Goal: Check status: Check status

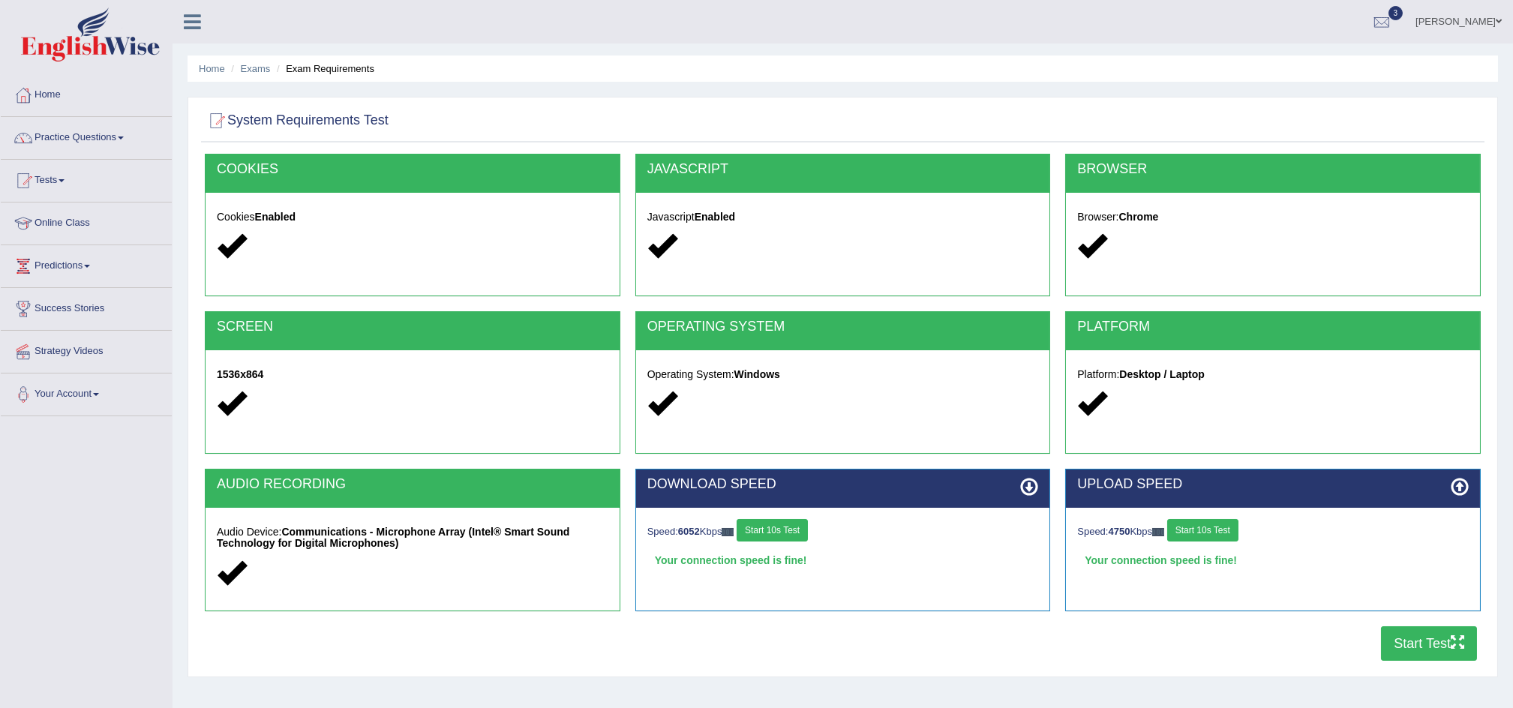
click at [54, 178] on link "Tests" at bounding box center [86, 178] width 171 height 37
click at [53, 266] on link "History" at bounding box center [98, 268] width 140 height 27
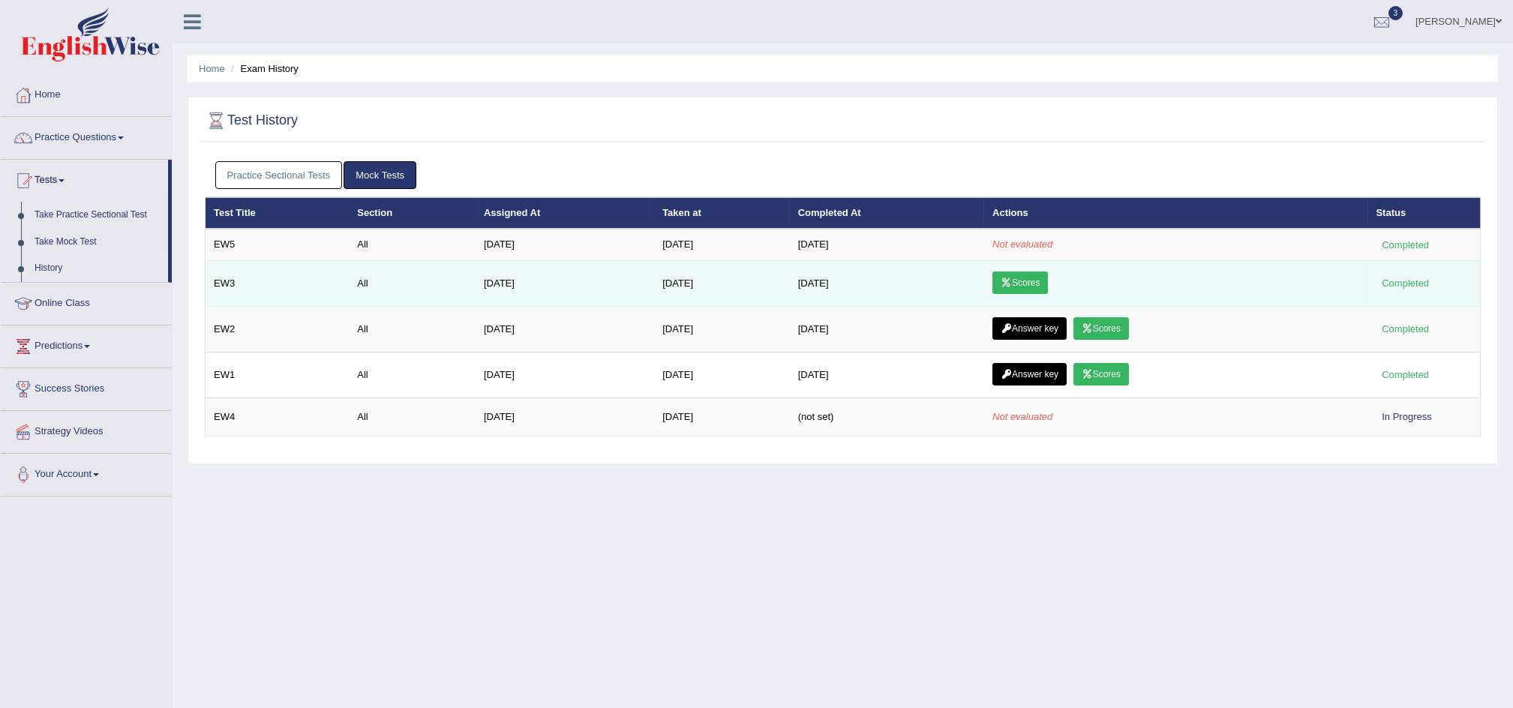
click at [1024, 280] on link "Scores" at bounding box center [1019, 282] width 55 height 22
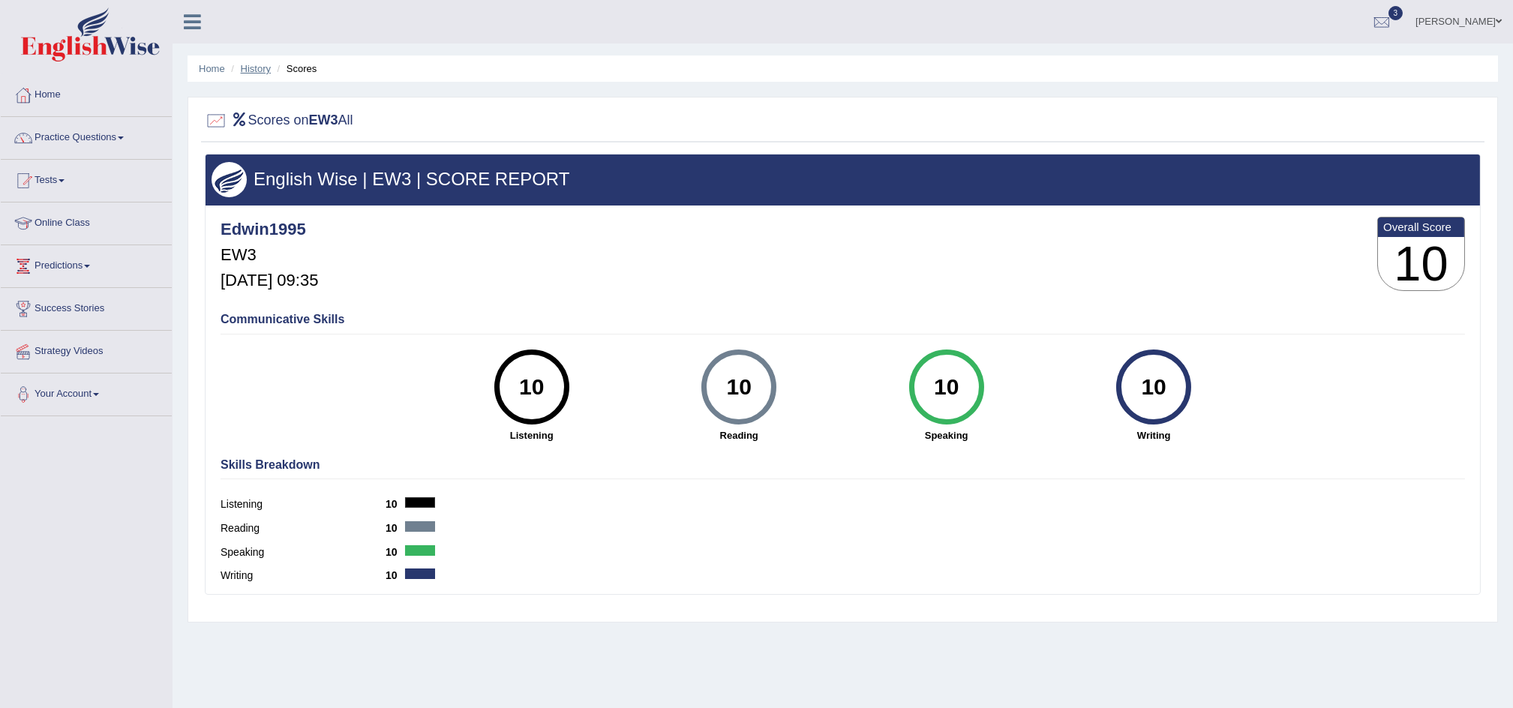
click at [255, 67] on link "History" at bounding box center [256, 68] width 30 height 11
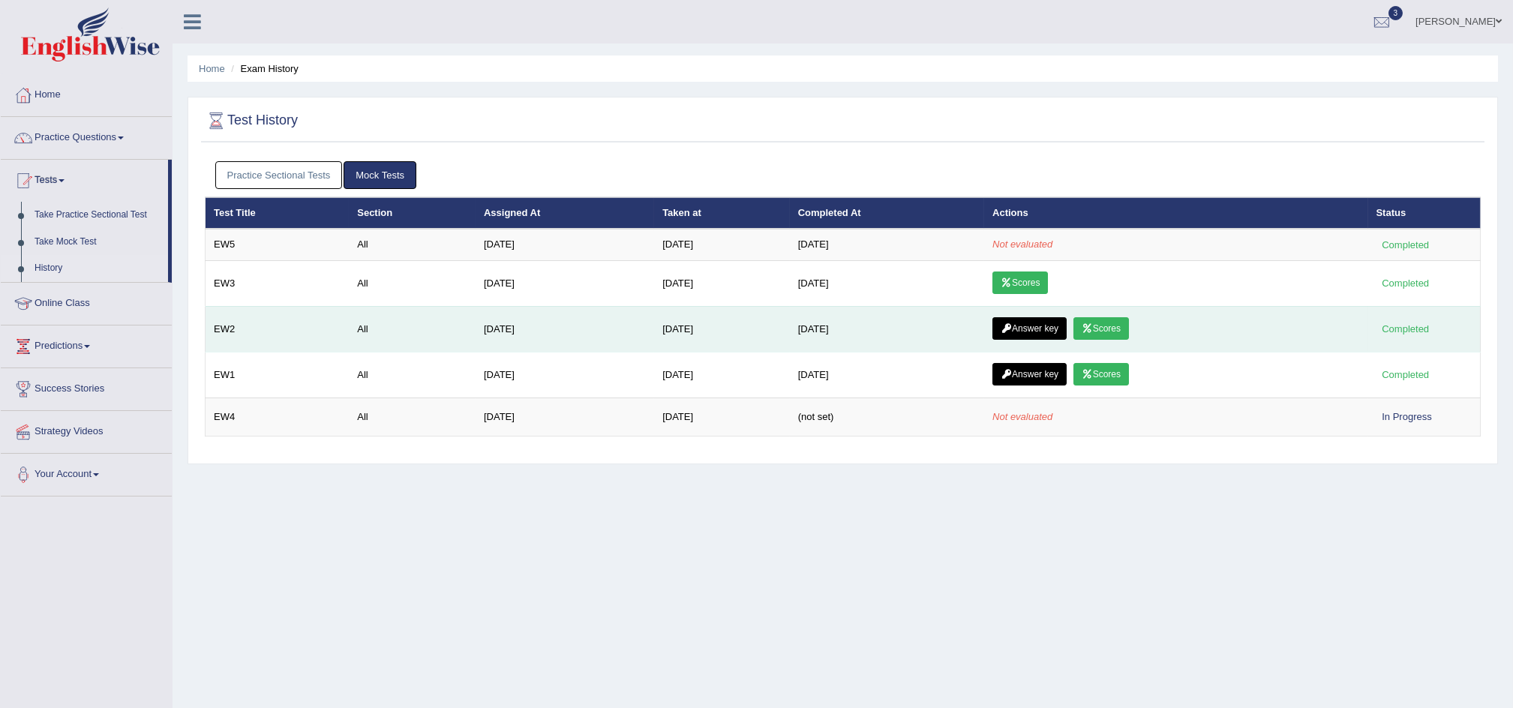
click at [1108, 326] on link "Scores" at bounding box center [1100, 328] width 55 height 22
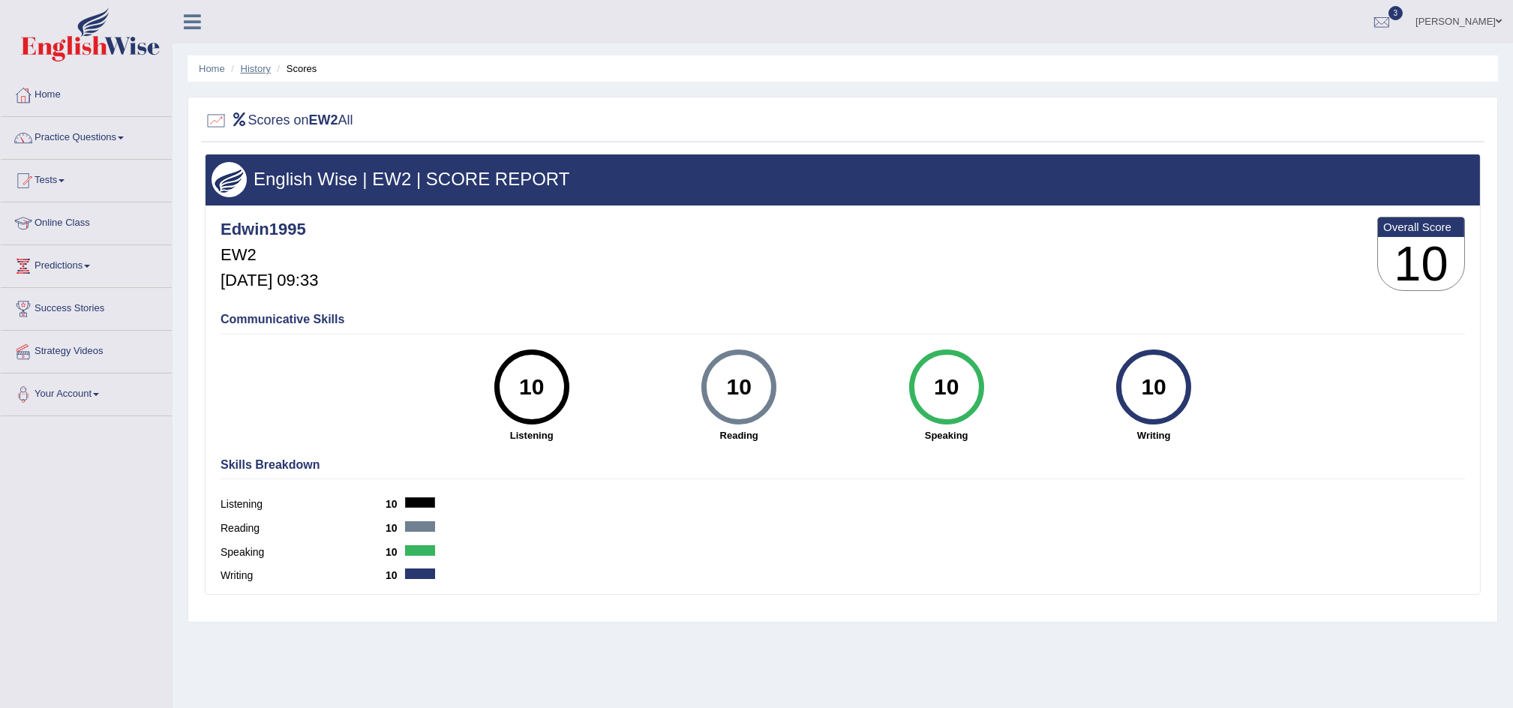
click at [265, 64] on link "History" at bounding box center [256, 68] width 30 height 11
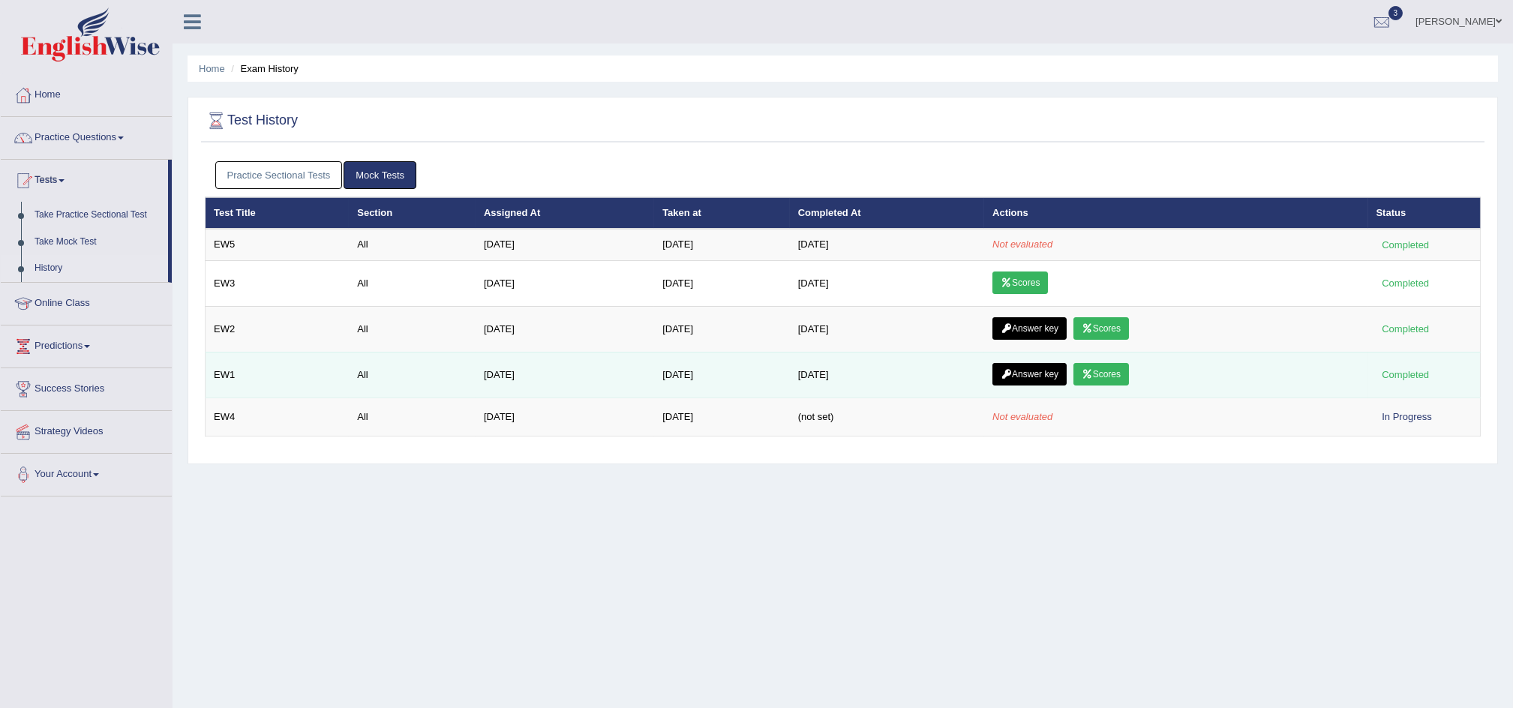
click at [1111, 370] on link "Scores" at bounding box center [1100, 374] width 55 height 22
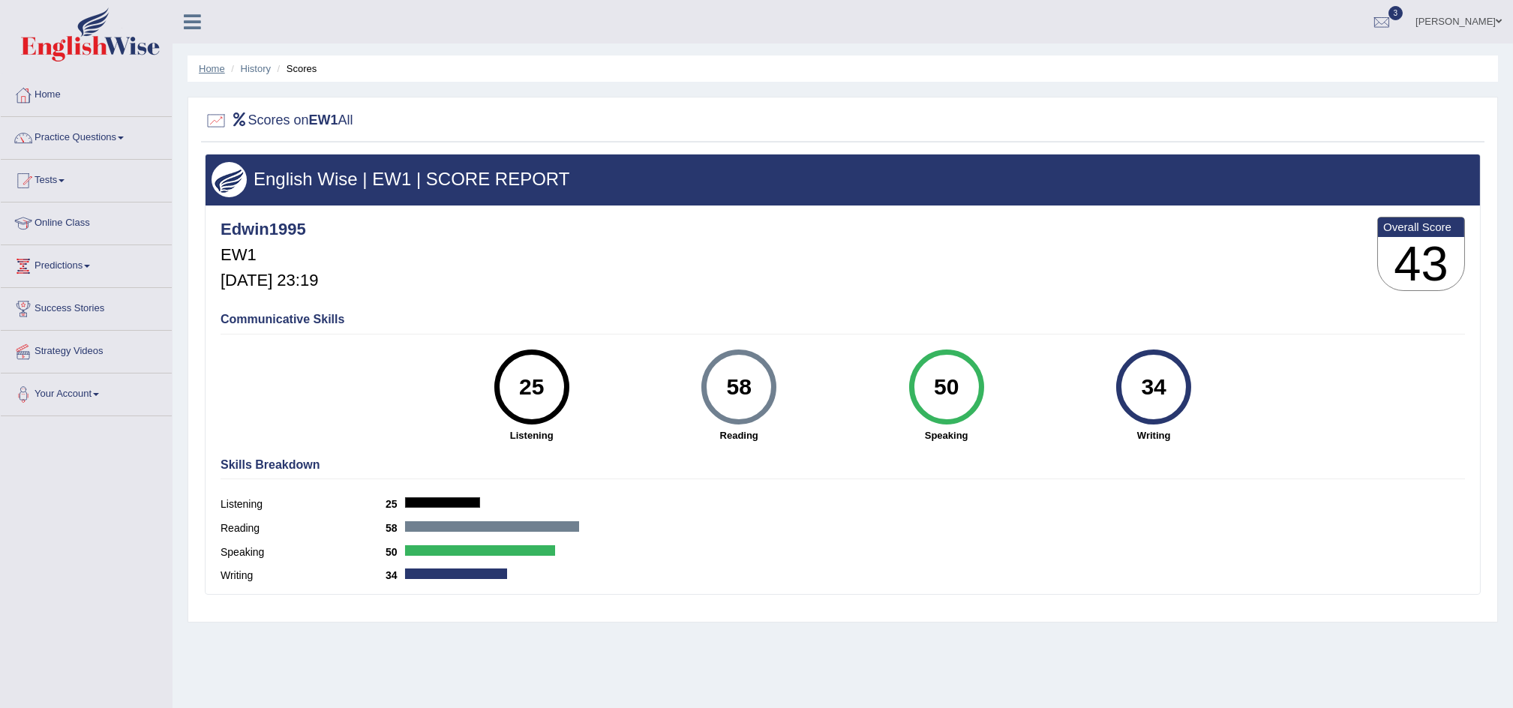
click at [214, 66] on link "Home" at bounding box center [212, 68] width 26 height 11
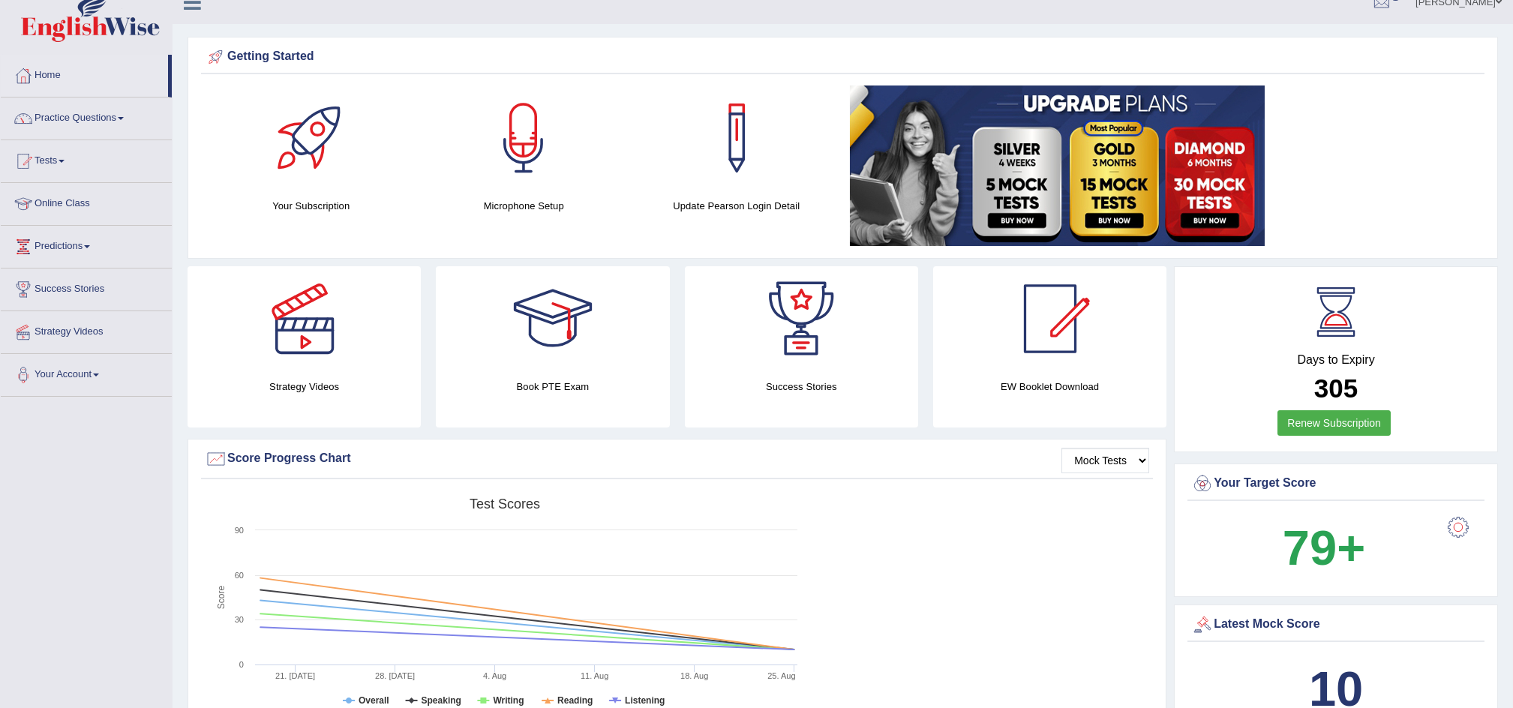
scroll to position [18, 0]
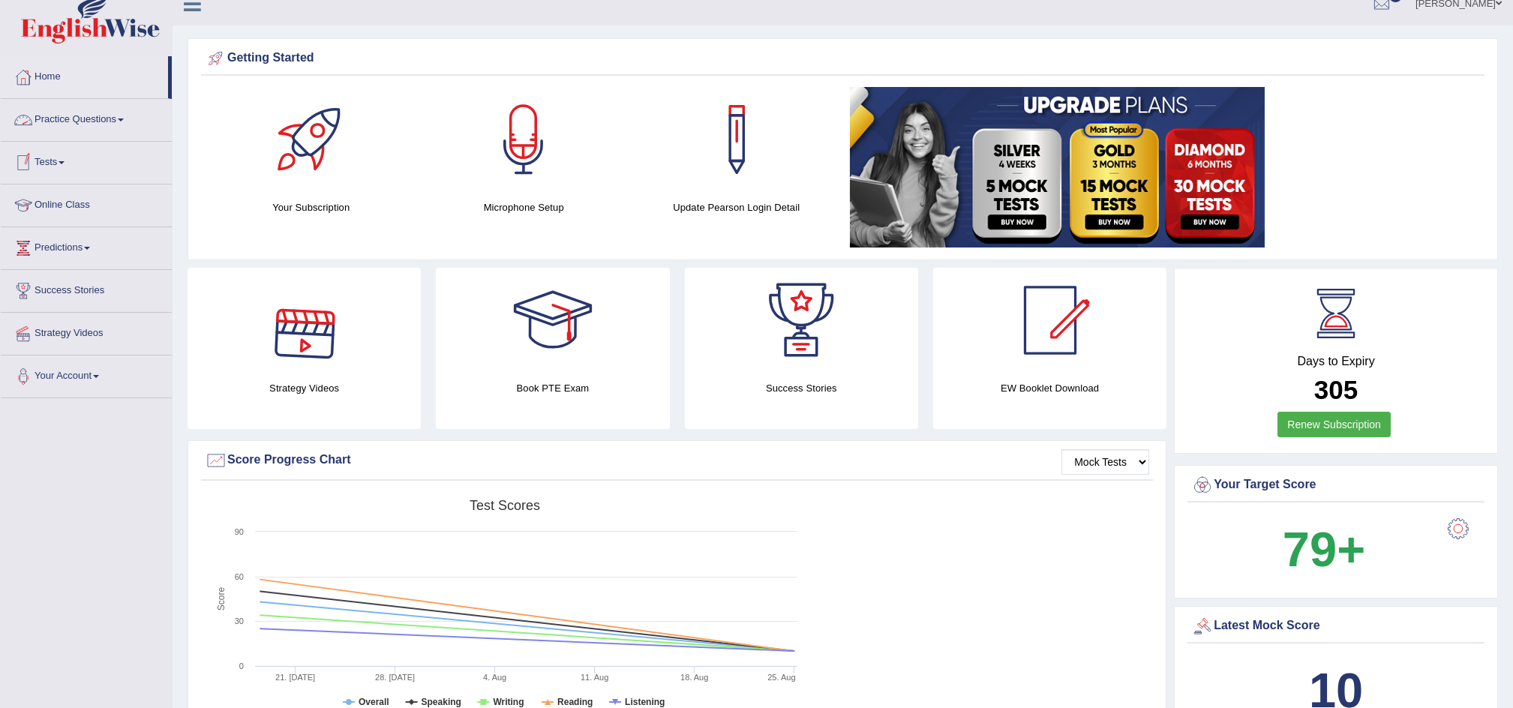
click at [61, 162] on link "Tests" at bounding box center [86, 160] width 171 height 37
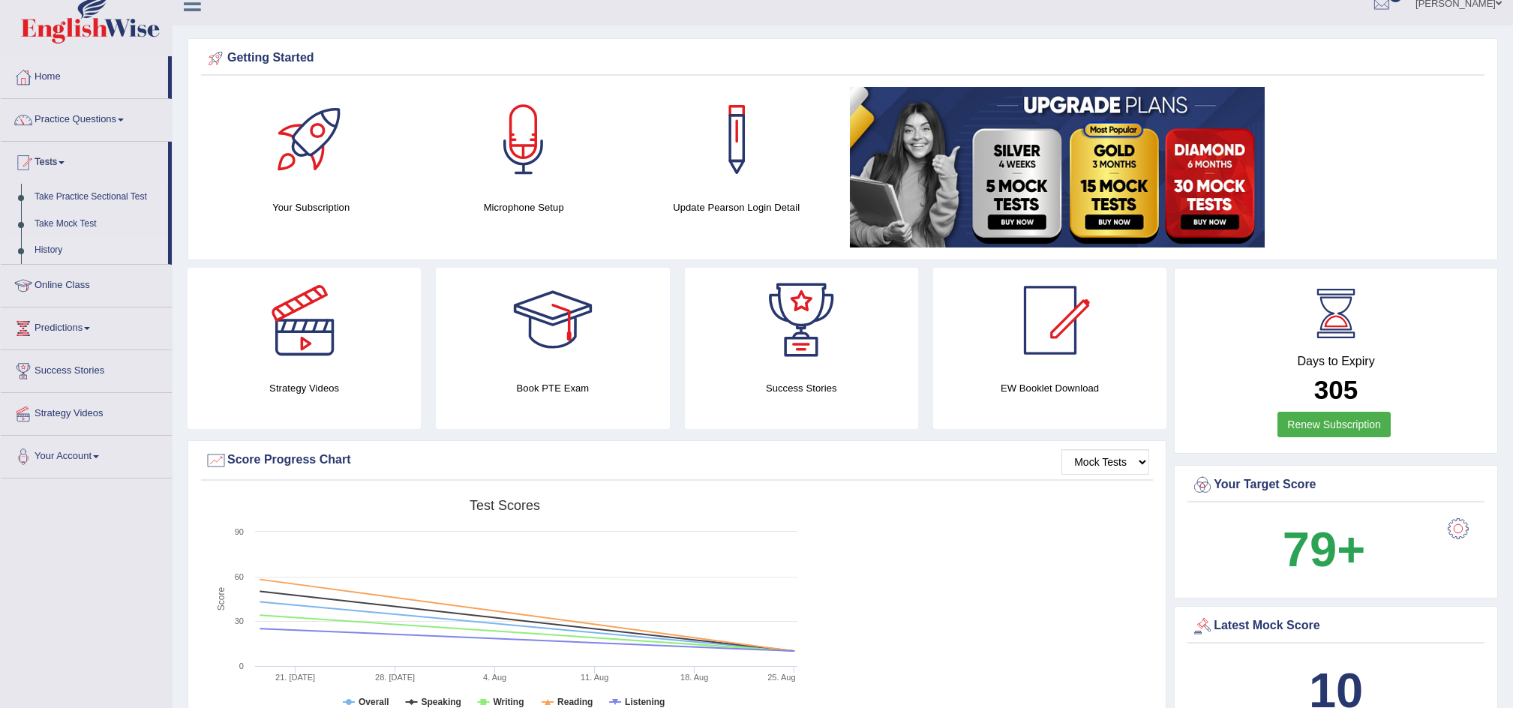
click at [50, 247] on link "History" at bounding box center [98, 250] width 140 height 27
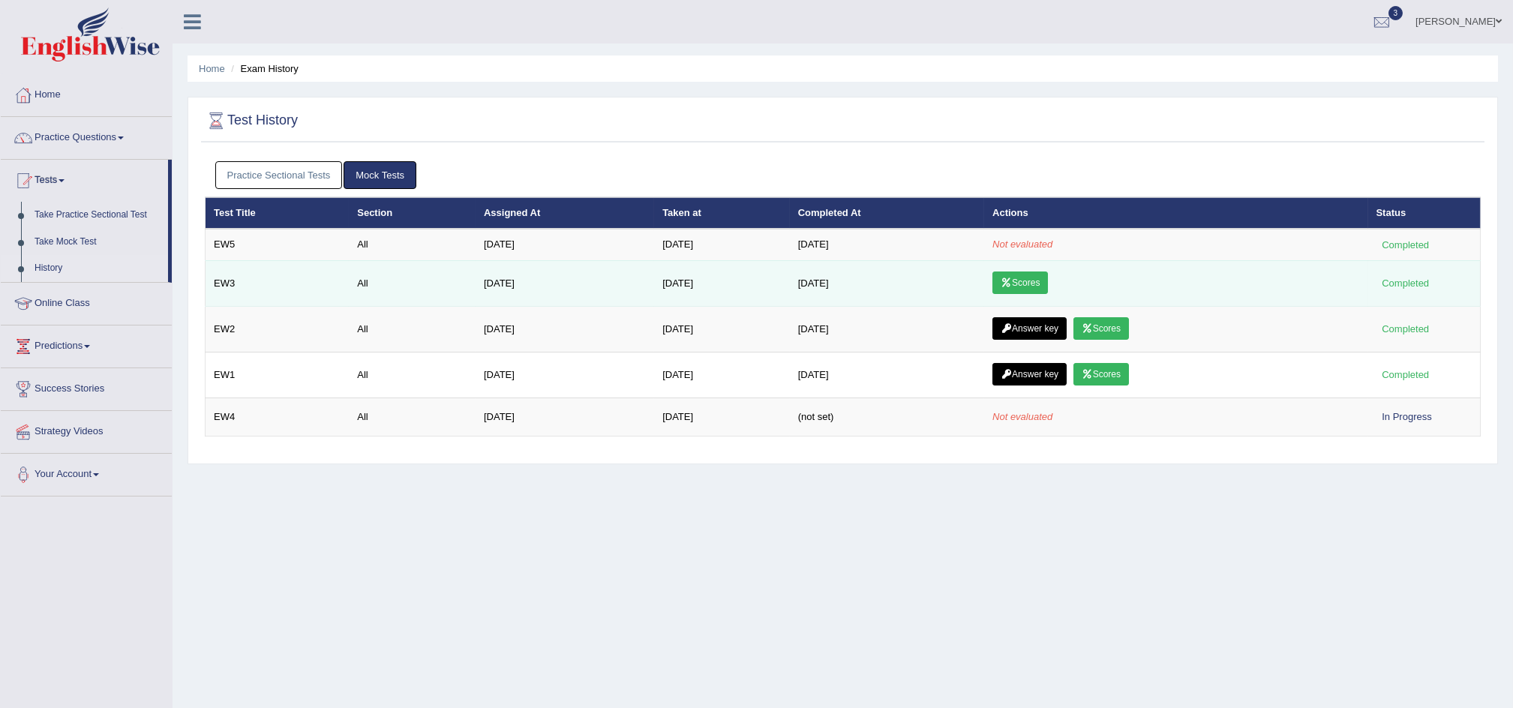
click at [1025, 274] on link "Scores" at bounding box center [1019, 282] width 55 height 22
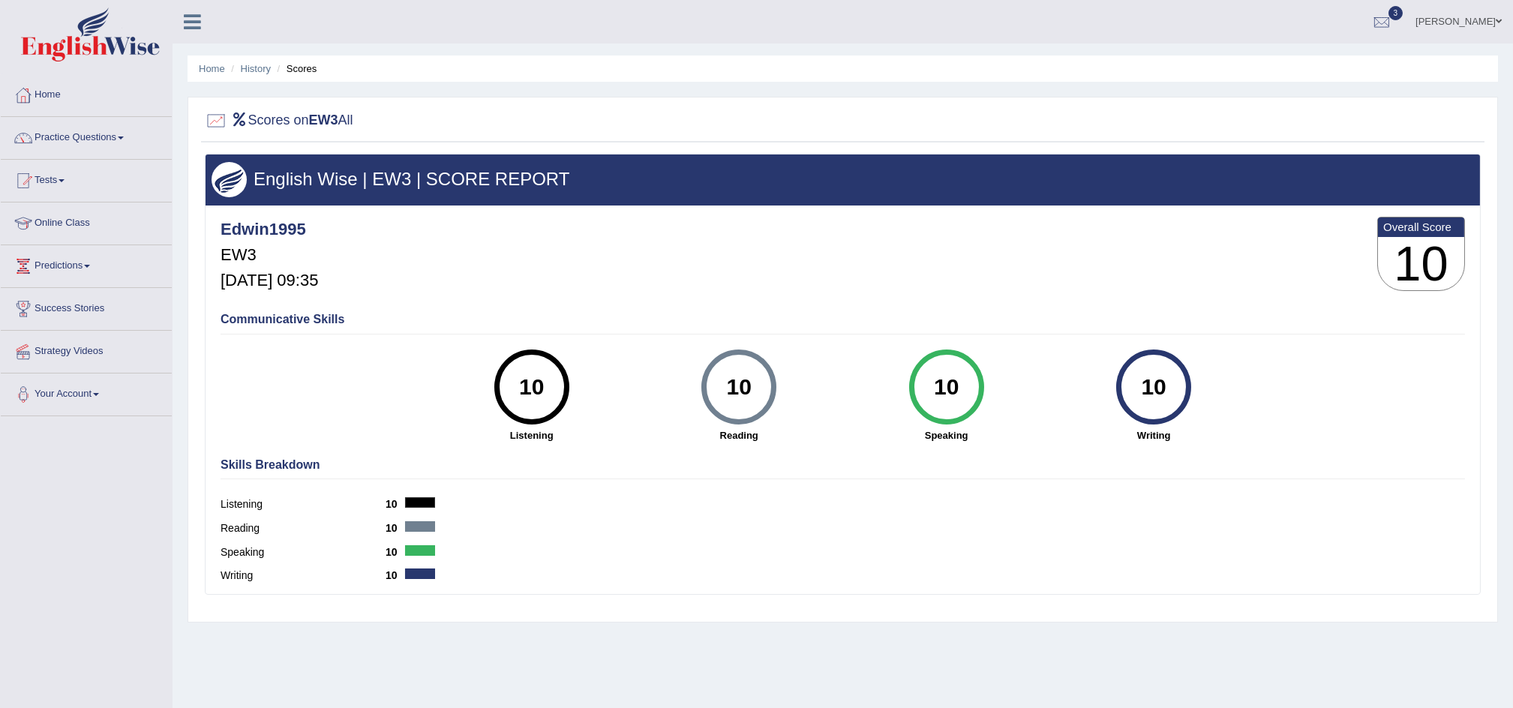
scroll to position [79, 0]
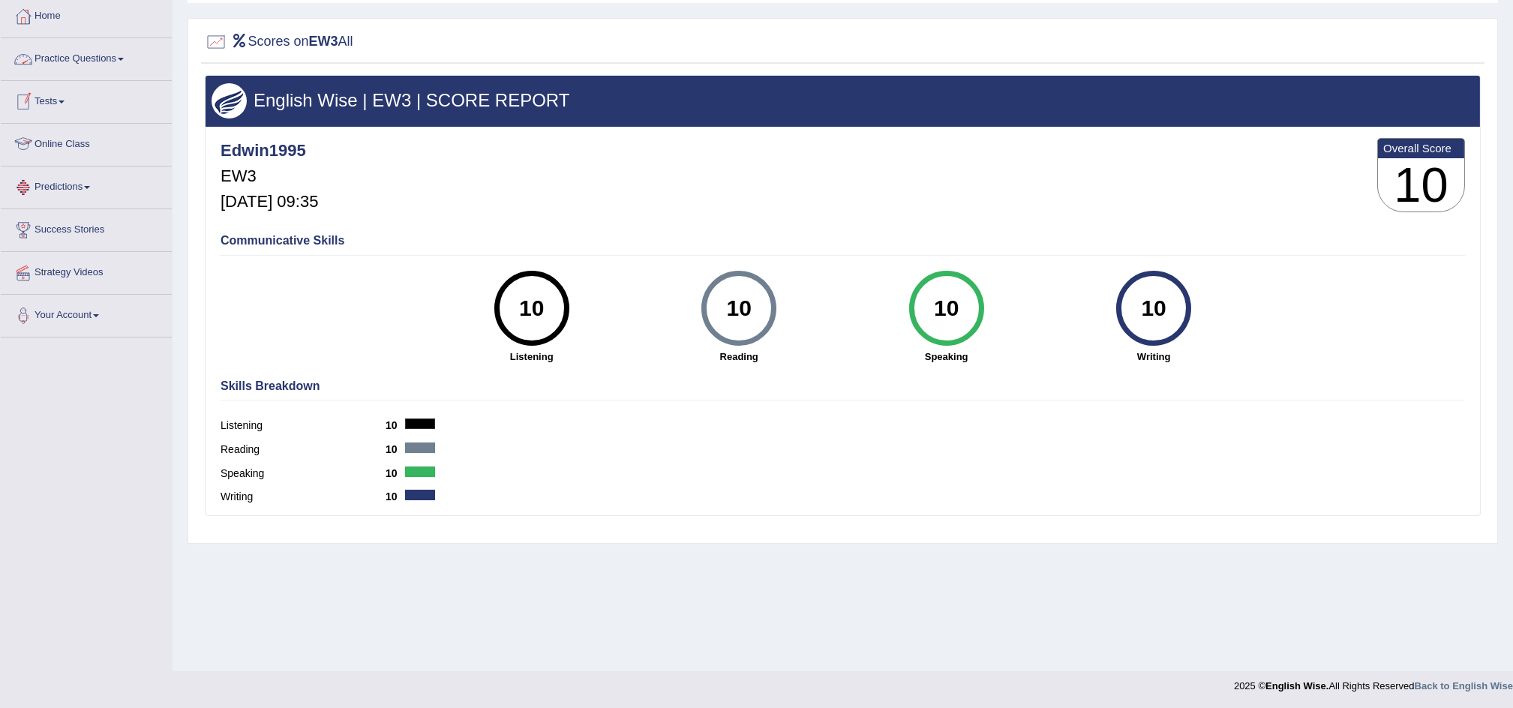
click at [56, 101] on link "Tests" at bounding box center [86, 99] width 171 height 37
click at [57, 188] on link "History" at bounding box center [98, 189] width 140 height 27
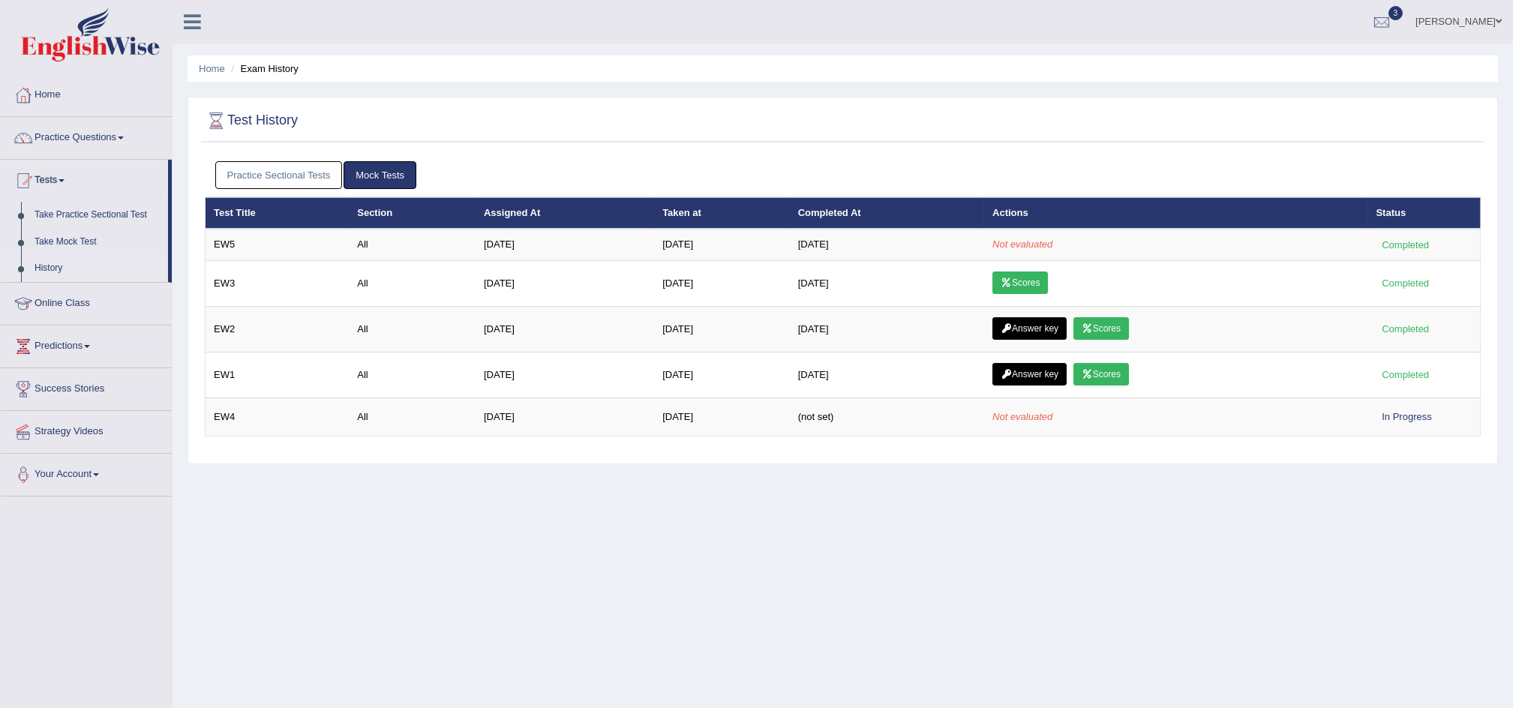
click at [385, 180] on link "Mock Tests" at bounding box center [379, 175] width 73 height 28
click at [284, 178] on link "Practice Sectional Tests" at bounding box center [278, 175] width 127 height 28
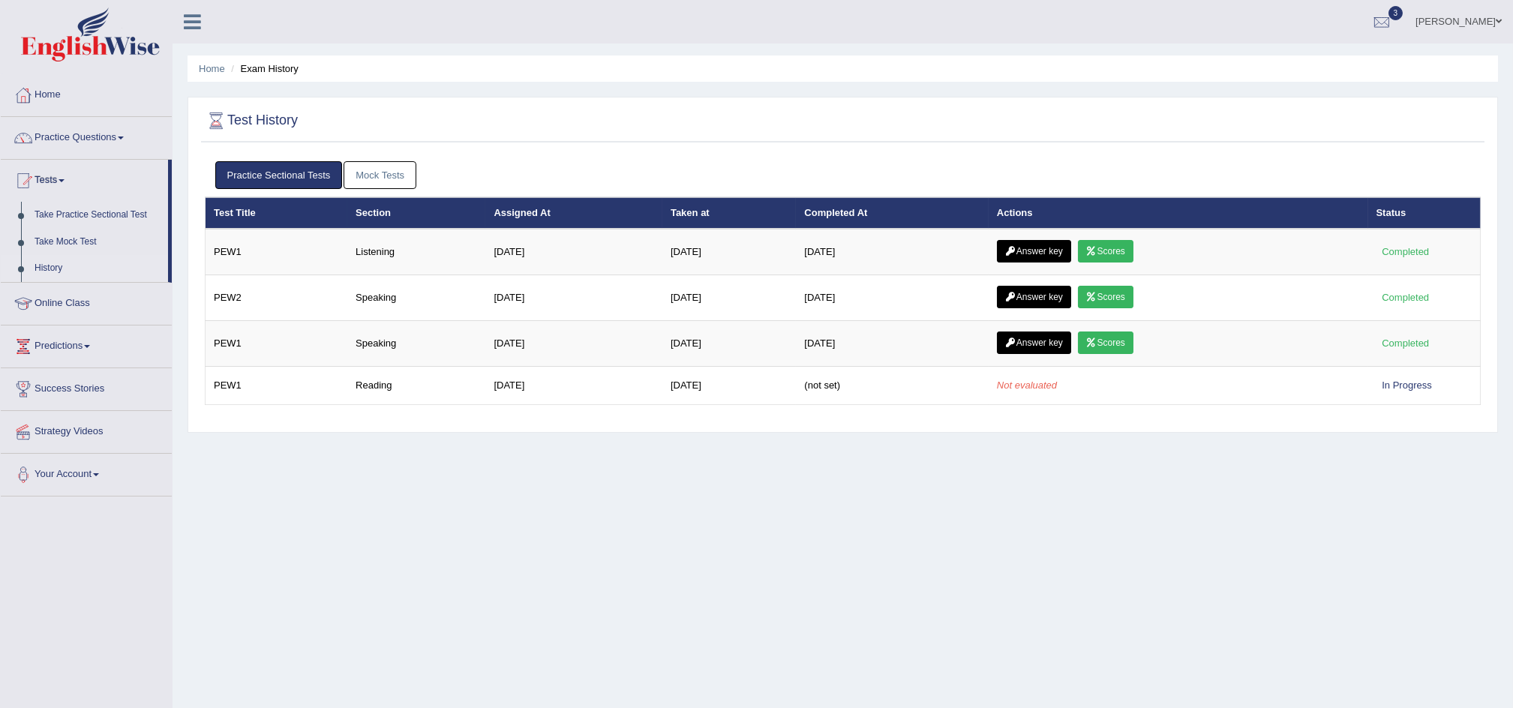
click at [387, 176] on link "Mock Tests" at bounding box center [379, 175] width 73 height 28
